Goal: Find specific page/section

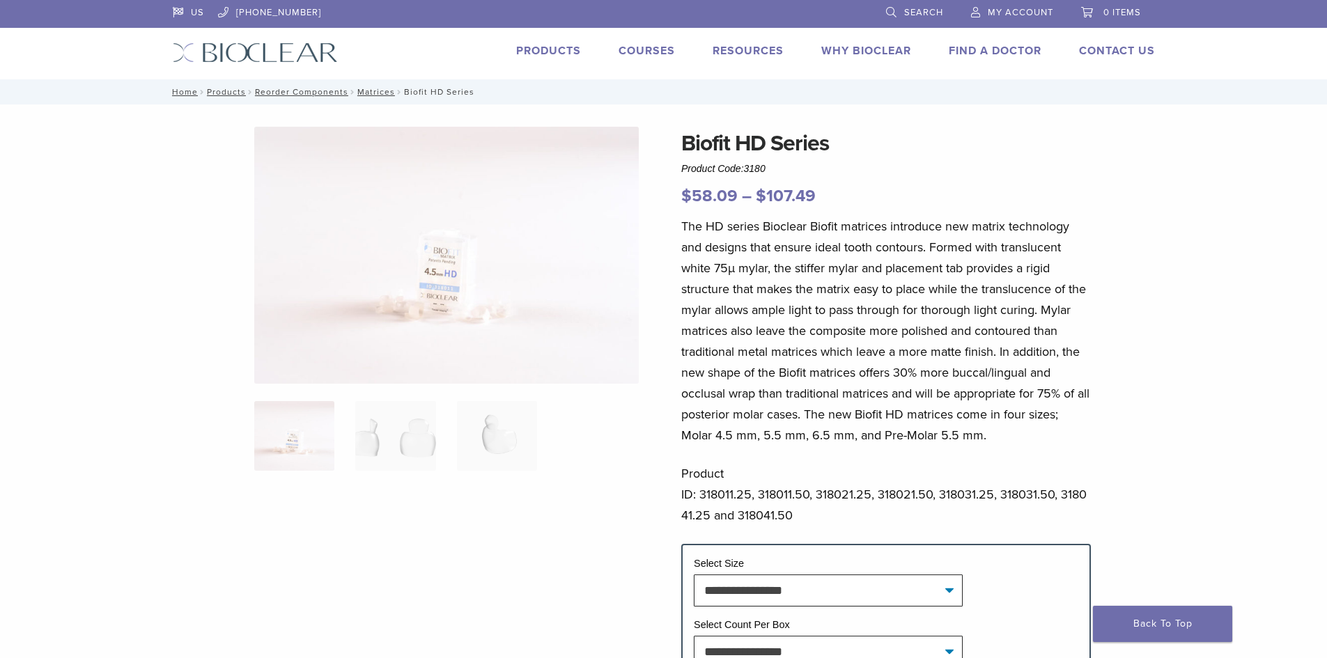
click at [527, 50] on link "Products" at bounding box center [548, 51] width 65 height 14
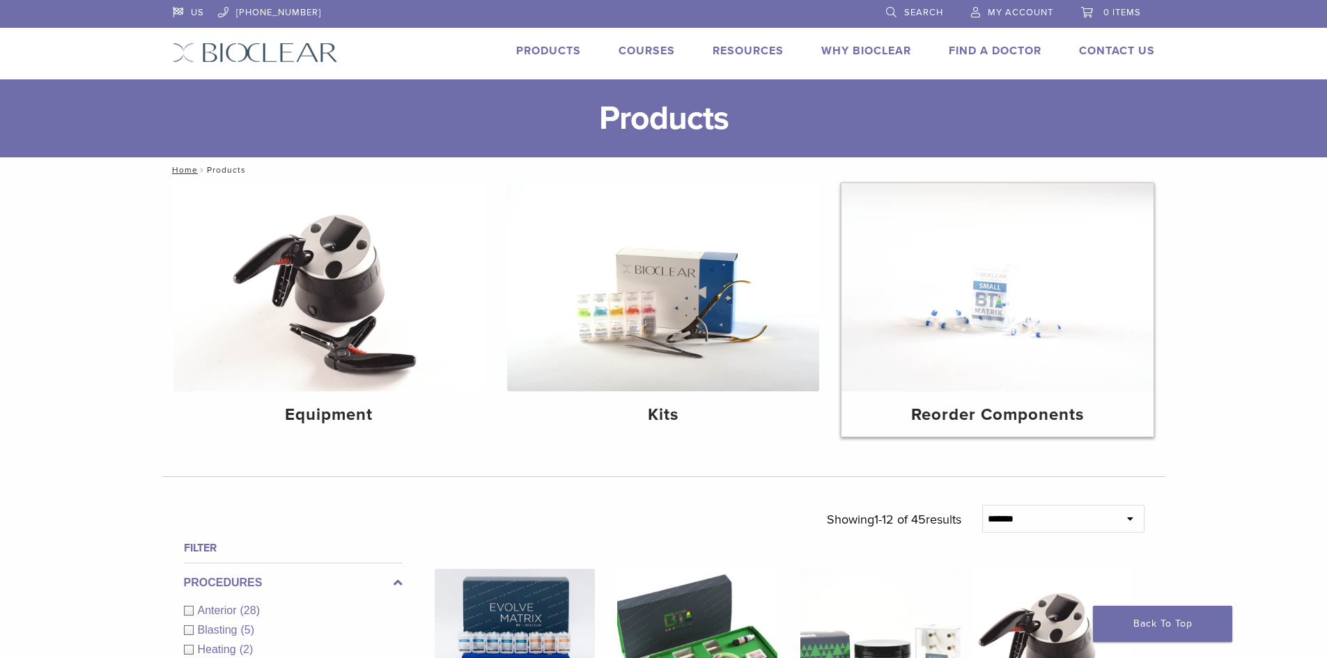
click at [963, 337] on img at bounding box center [997, 287] width 312 height 208
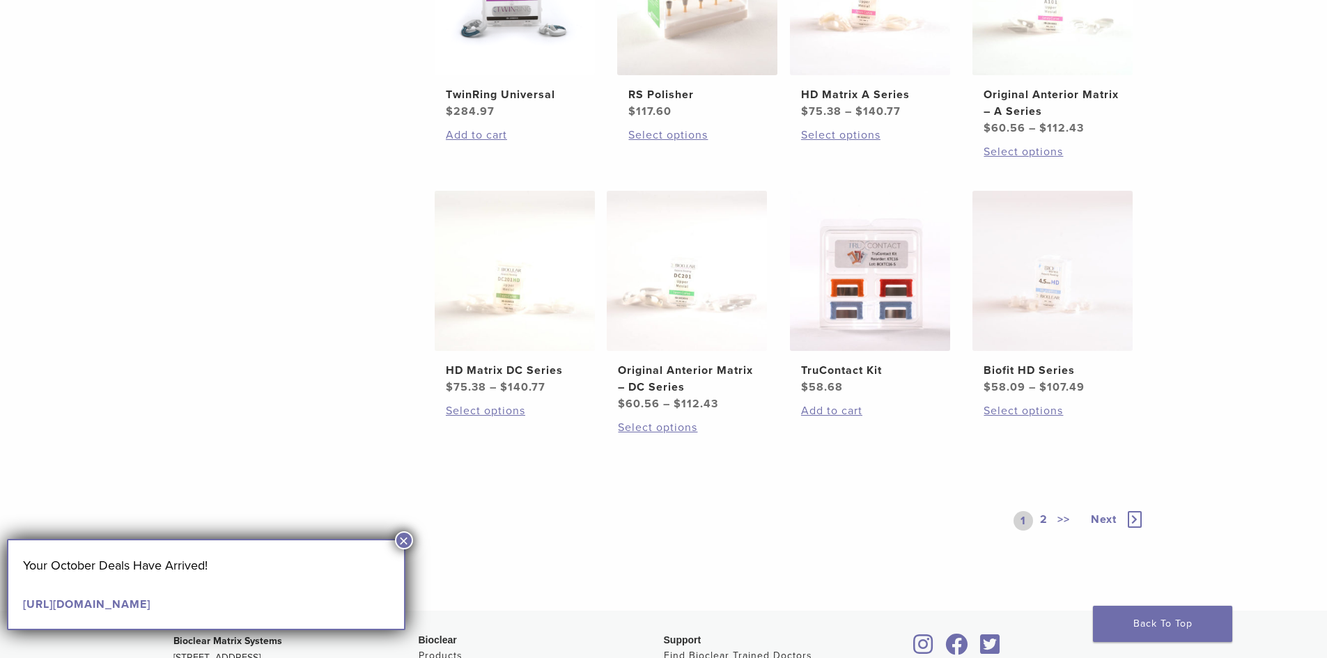
scroll to position [697, 0]
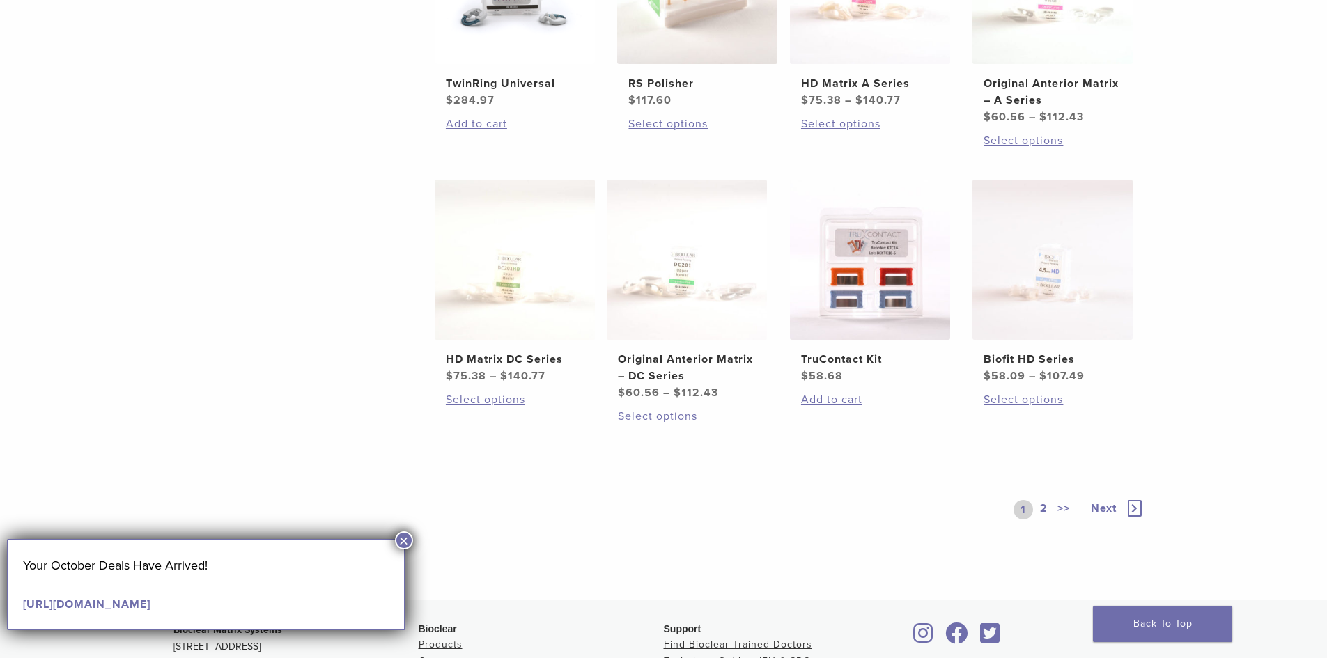
click at [1043, 510] on link "2" at bounding box center [1043, 510] width 13 height 20
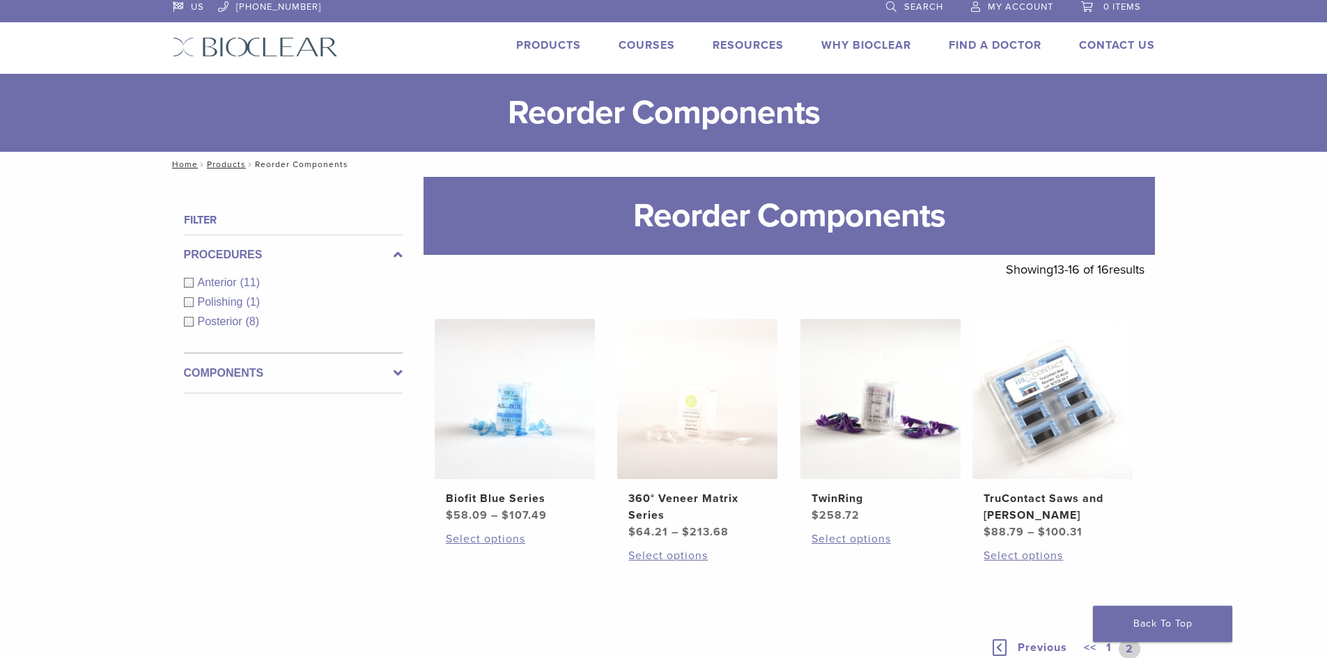
scroll to position [1, 0]
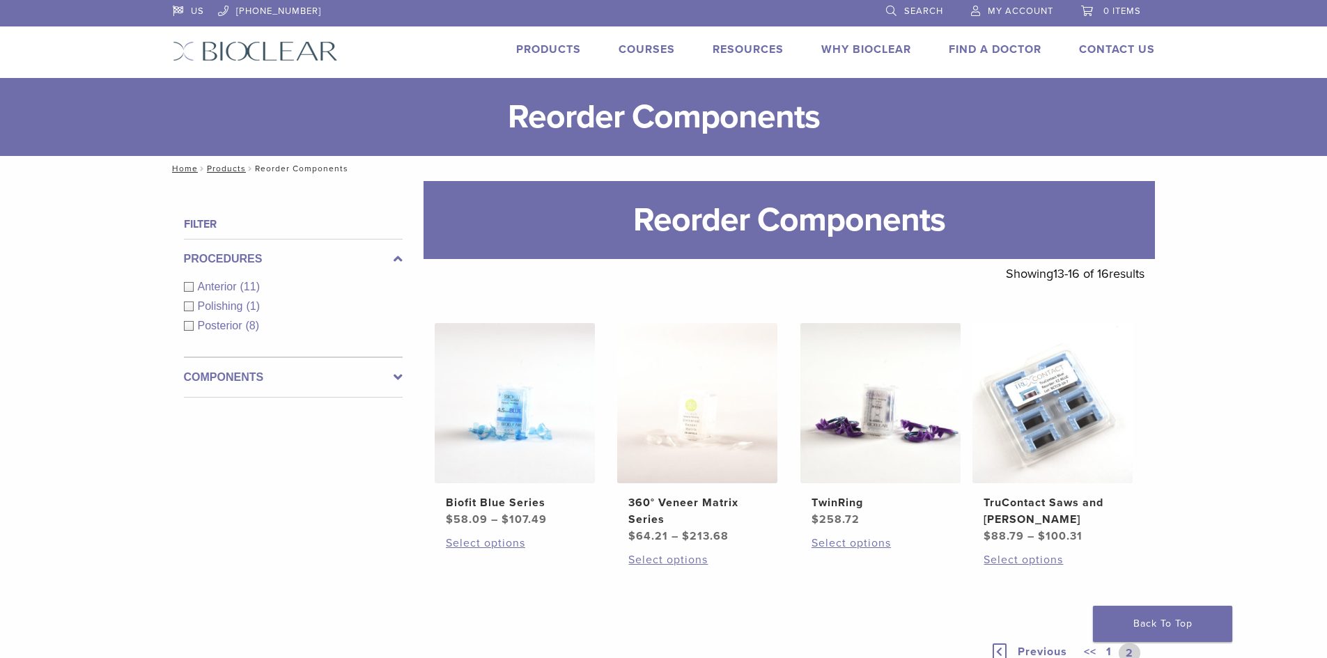
click at [228, 327] on span "Posterior" at bounding box center [222, 326] width 48 height 12
